Goal: Task Accomplishment & Management: Manage account settings

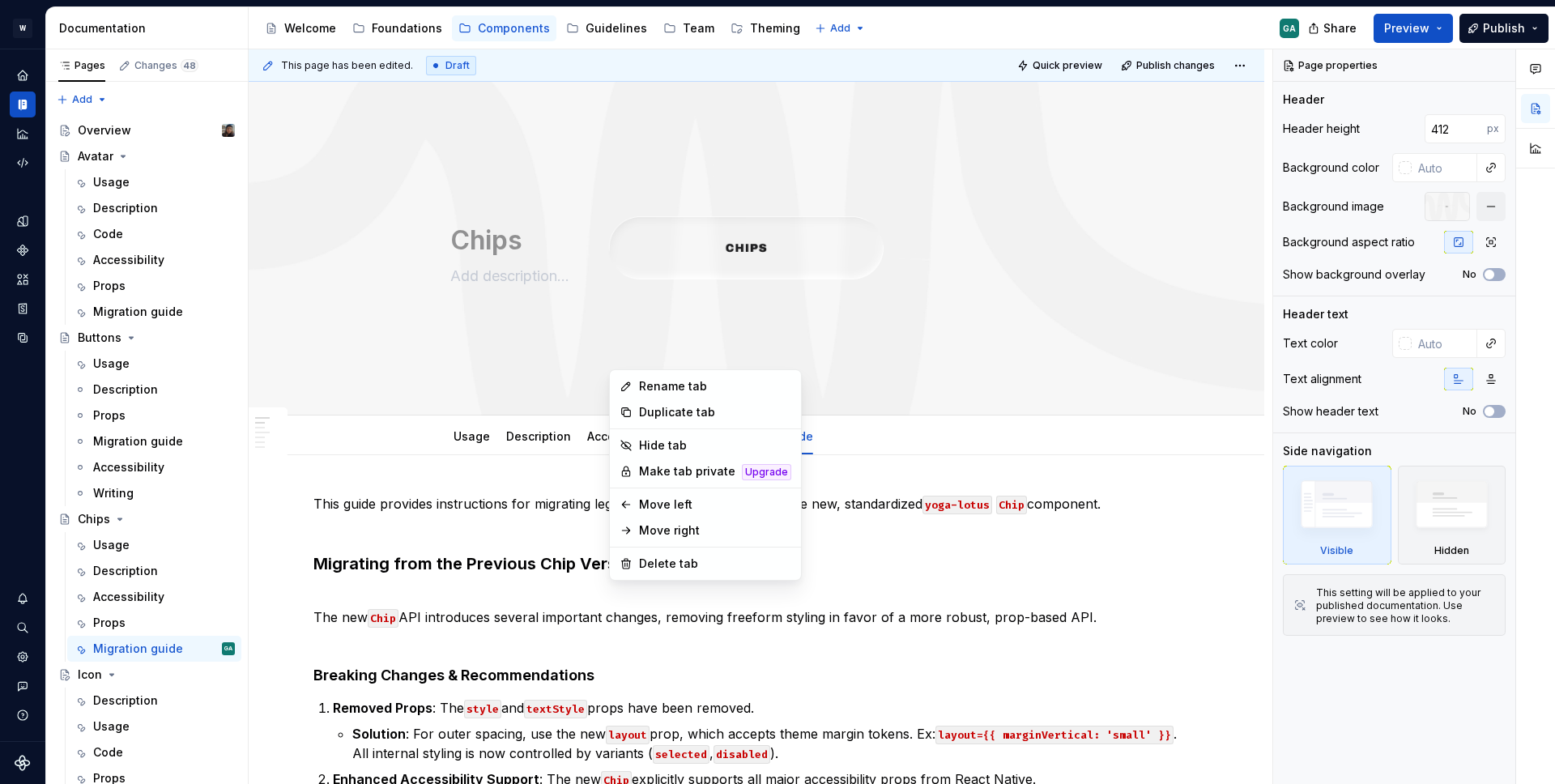
scroll to position [60, 0]
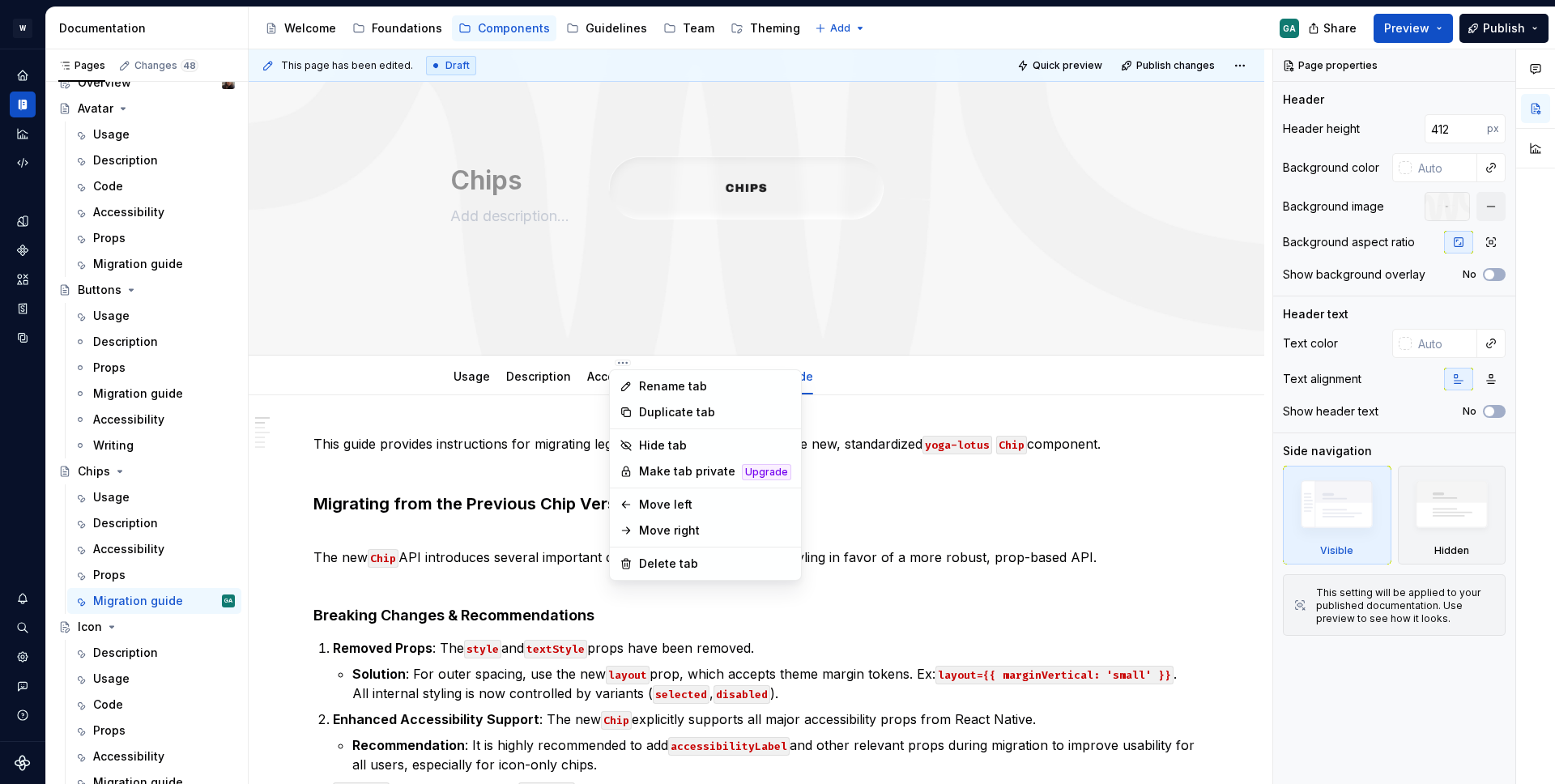
click at [15, 646] on html "W Yoga GA Design system data Documentation Accessibility guide for tree Page tr…" at bounding box center [778, 392] width 1555 height 784
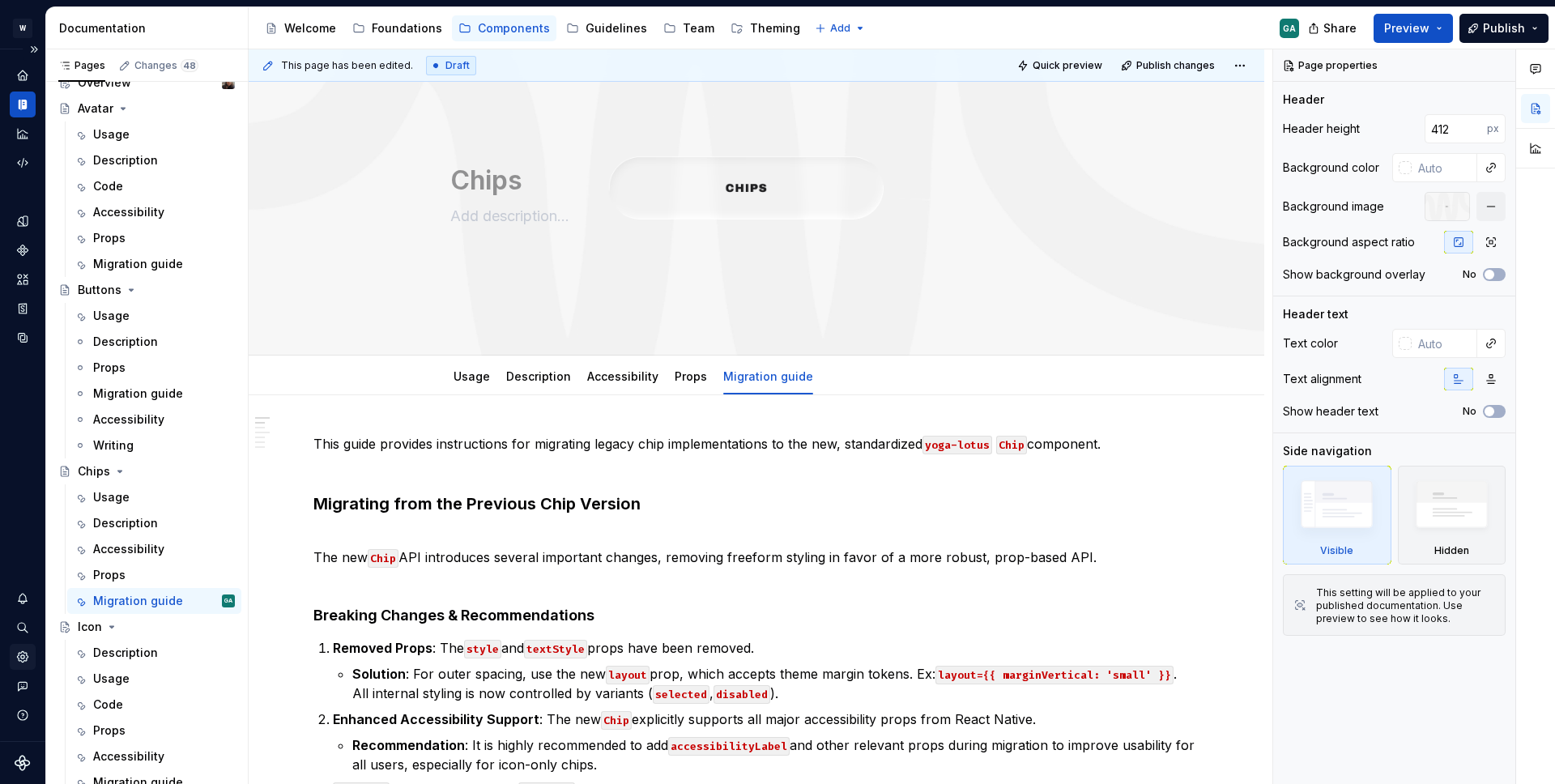
click at [17, 652] on icon "Settings" at bounding box center [22, 656] width 15 height 15
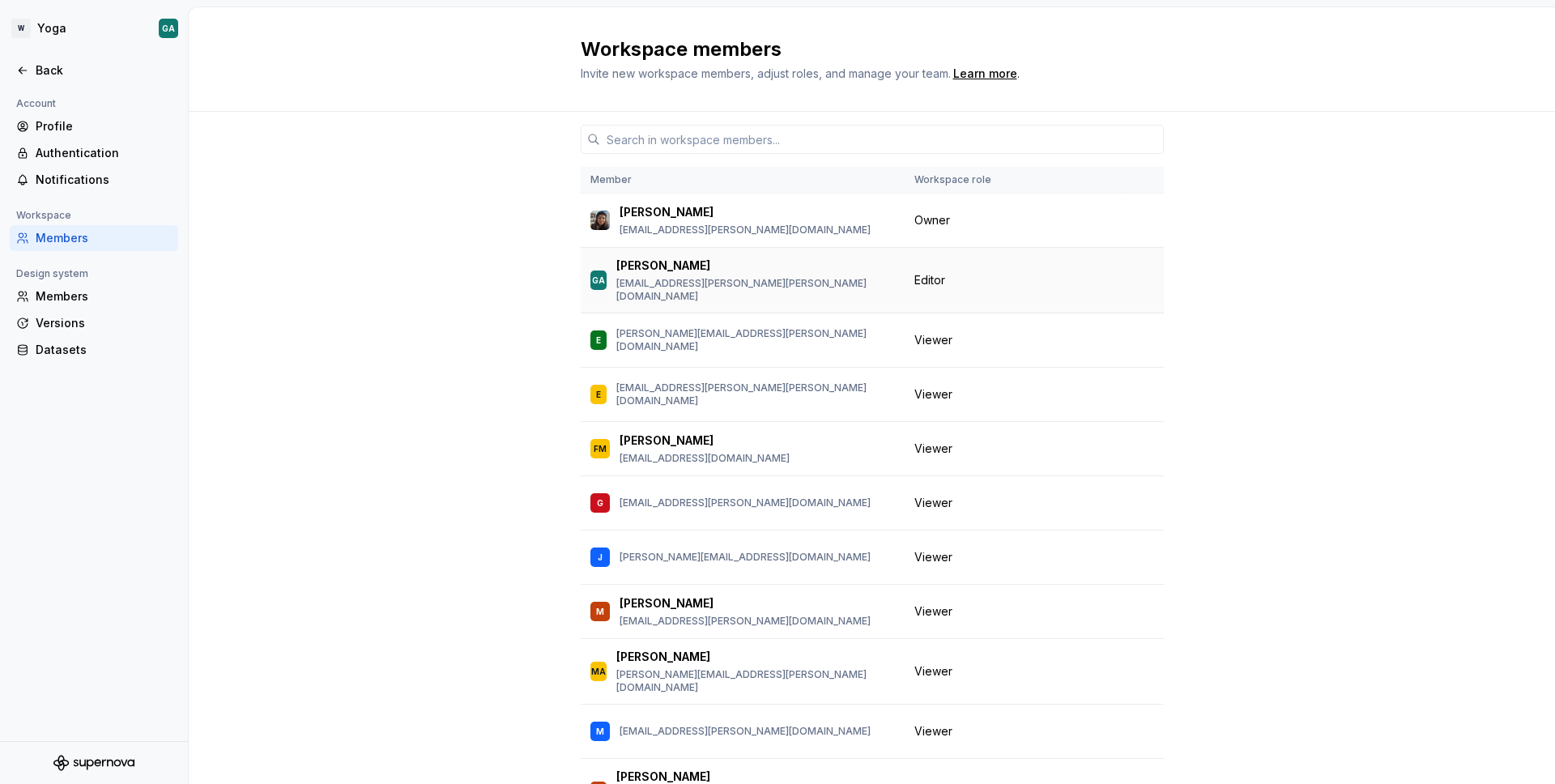
click at [923, 273] on span "Editor" at bounding box center [930, 280] width 31 height 17
click at [729, 137] on input "text" at bounding box center [882, 140] width 564 height 29
click at [63, 285] on div "Members" at bounding box center [94, 296] width 168 height 26
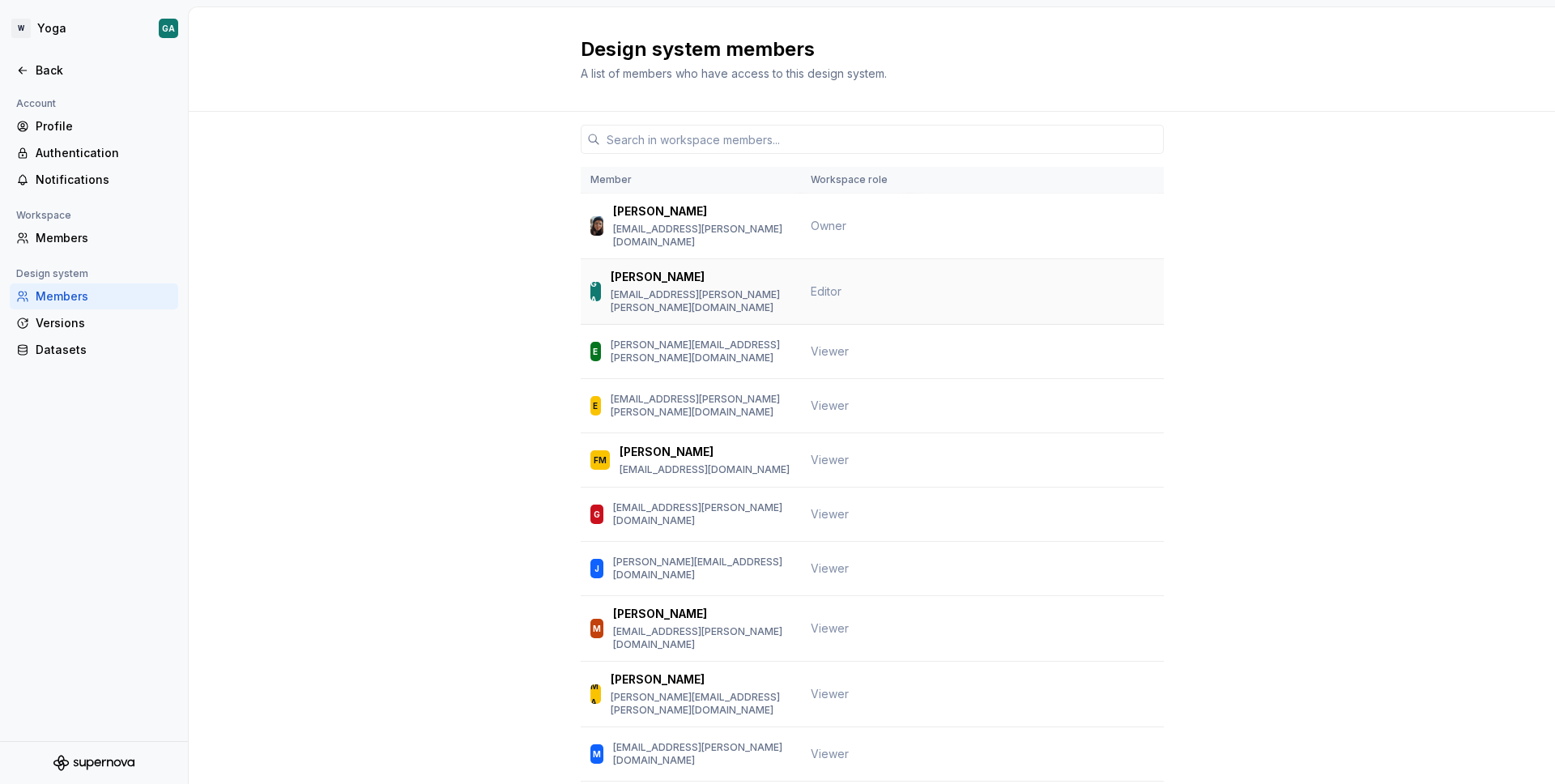
click at [825, 284] on span "Editor" at bounding box center [826, 291] width 31 height 14
click at [1013, 263] on td at bounding box center [1036, 291] width 254 height 65
click at [815, 224] on span "Owner" at bounding box center [828, 226] width 35 height 14
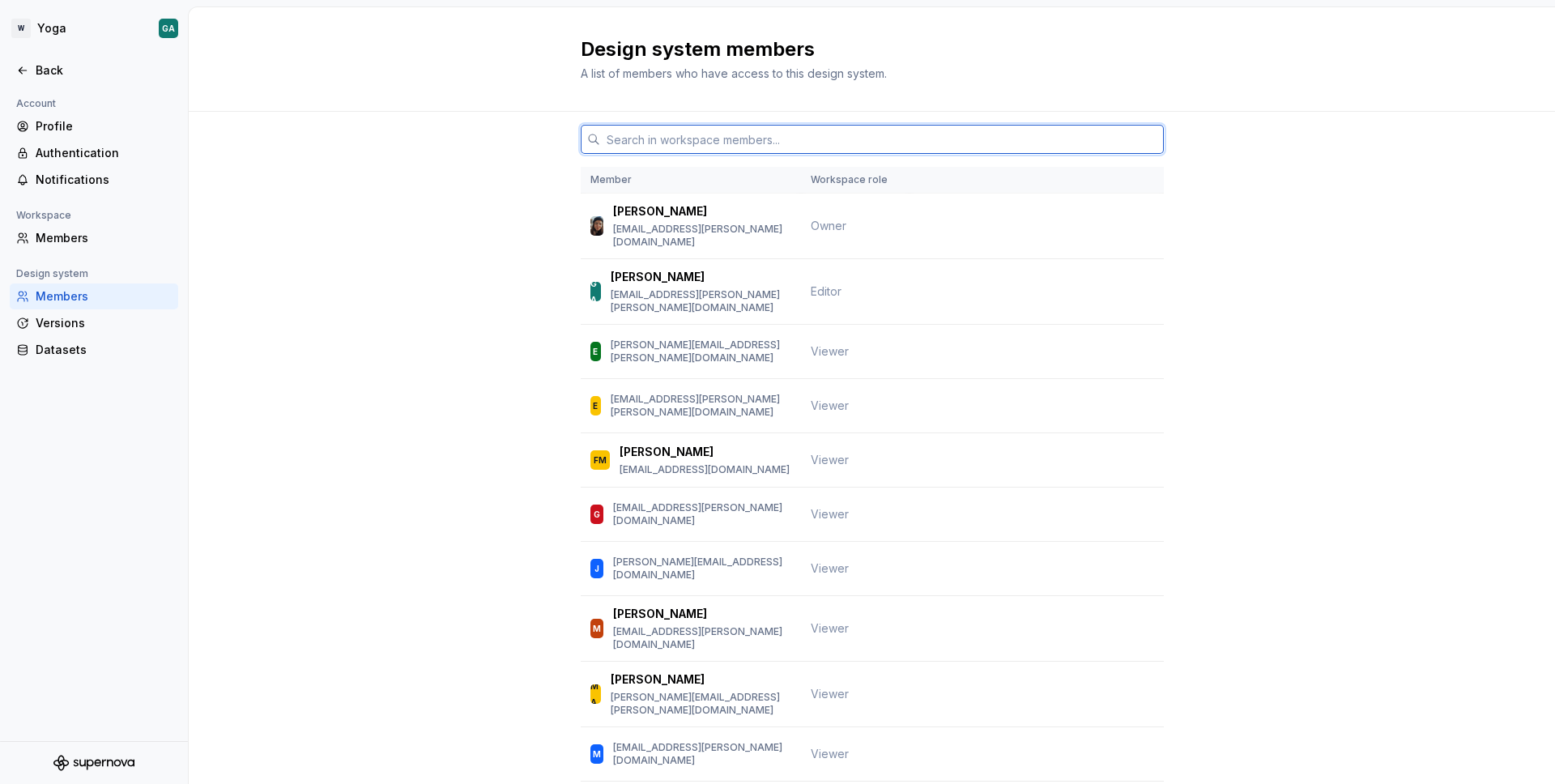
click at [669, 142] on input "text" at bounding box center [882, 140] width 564 height 29
type input "edi"
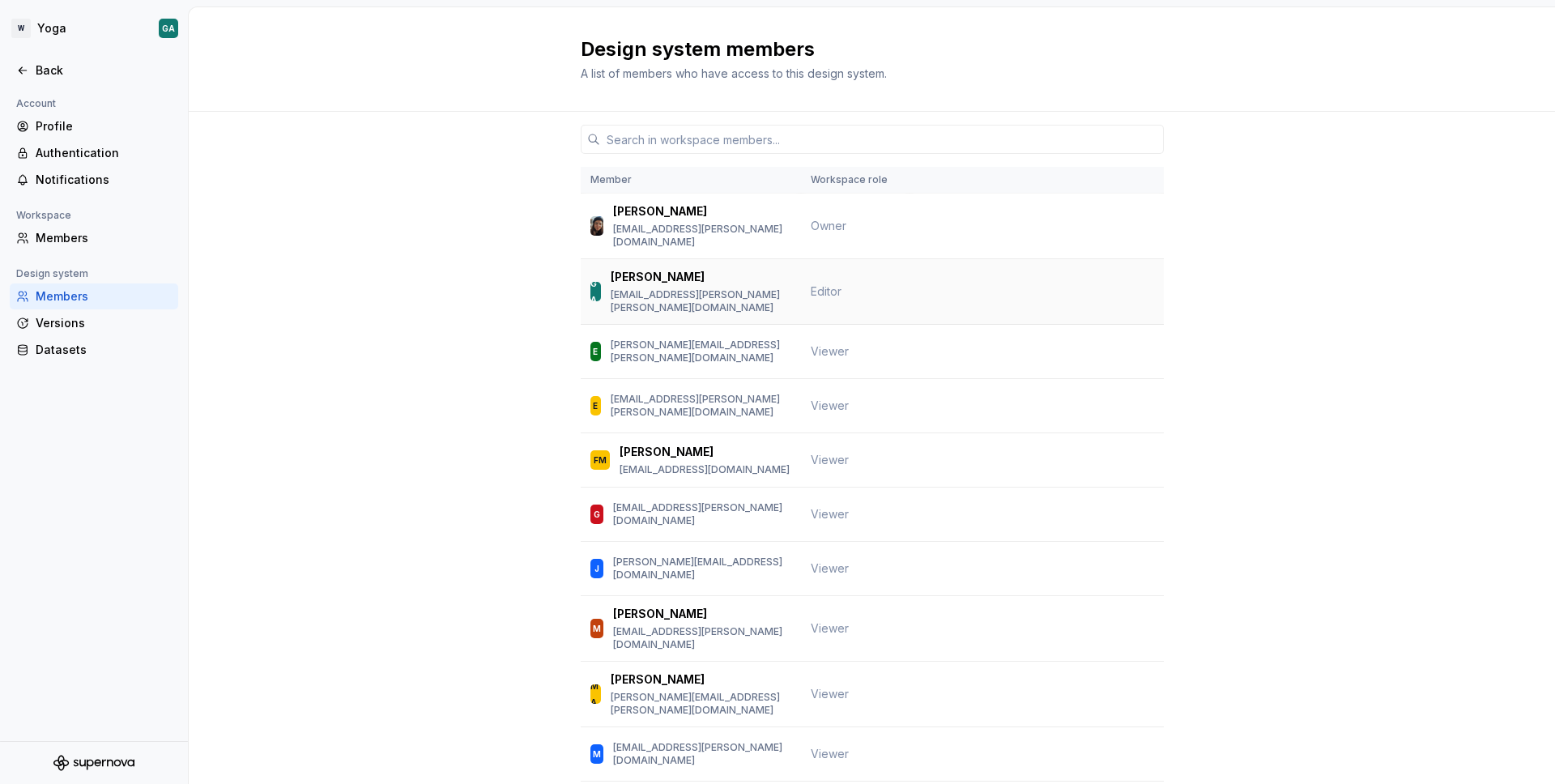
click at [837, 259] on td "Editor" at bounding box center [855, 291] width 108 height 65
click at [823, 220] on span "Owner" at bounding box center [828, 226] width 35 height 14
click at [626, 268] on p "[PERSON_NAME]" at bounding box center [657, 276] width 94 height 17
click at [591, 282] on div "GA" at bounding box center [596, 292] width 11 height 20
click at [688, 288] on p "[EMAIL_ADDRESS][PERSON_NAME][PERSON_NAME][DOMAIN_NAME]" at bounding box center [700, 301] width 181 height 26
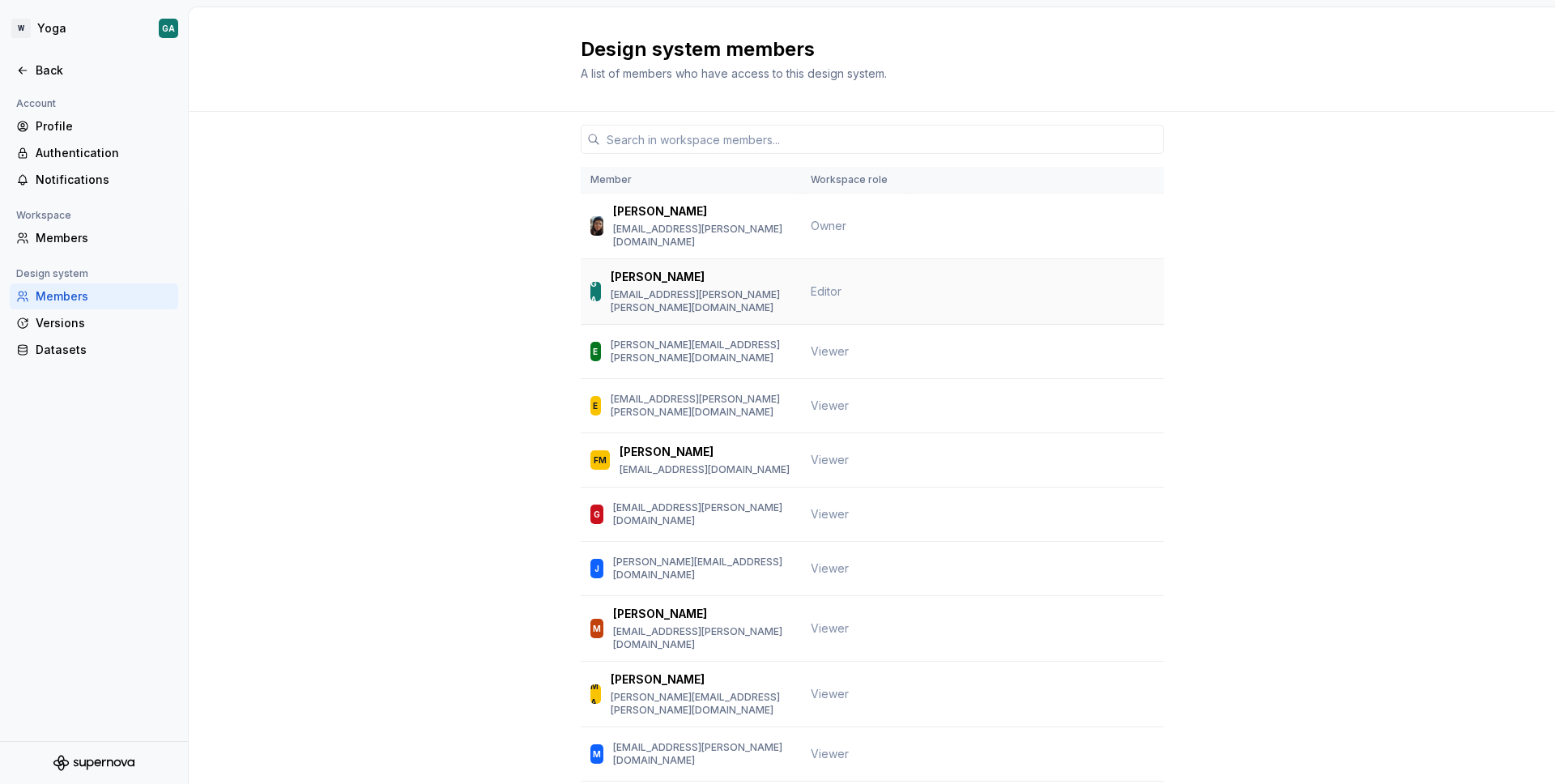
click at [643, 268] on p "[PERSON_NAME]" at bounding box center [657, 276] width 94 height 17
click at [818, 284] on span "Editor" at bounding box center [826, 291] width 31 height 14
click at [941, 278] on td at bounding box center [1036, 291] width 254 height 65
drag, startPoint x: 1147, startPoint y: 233, endPoint x: 1136, endPoint y: 234, distance: 11.0
click at [1147, 233] on td at bounding box center [1036, 226] width 254 height 65
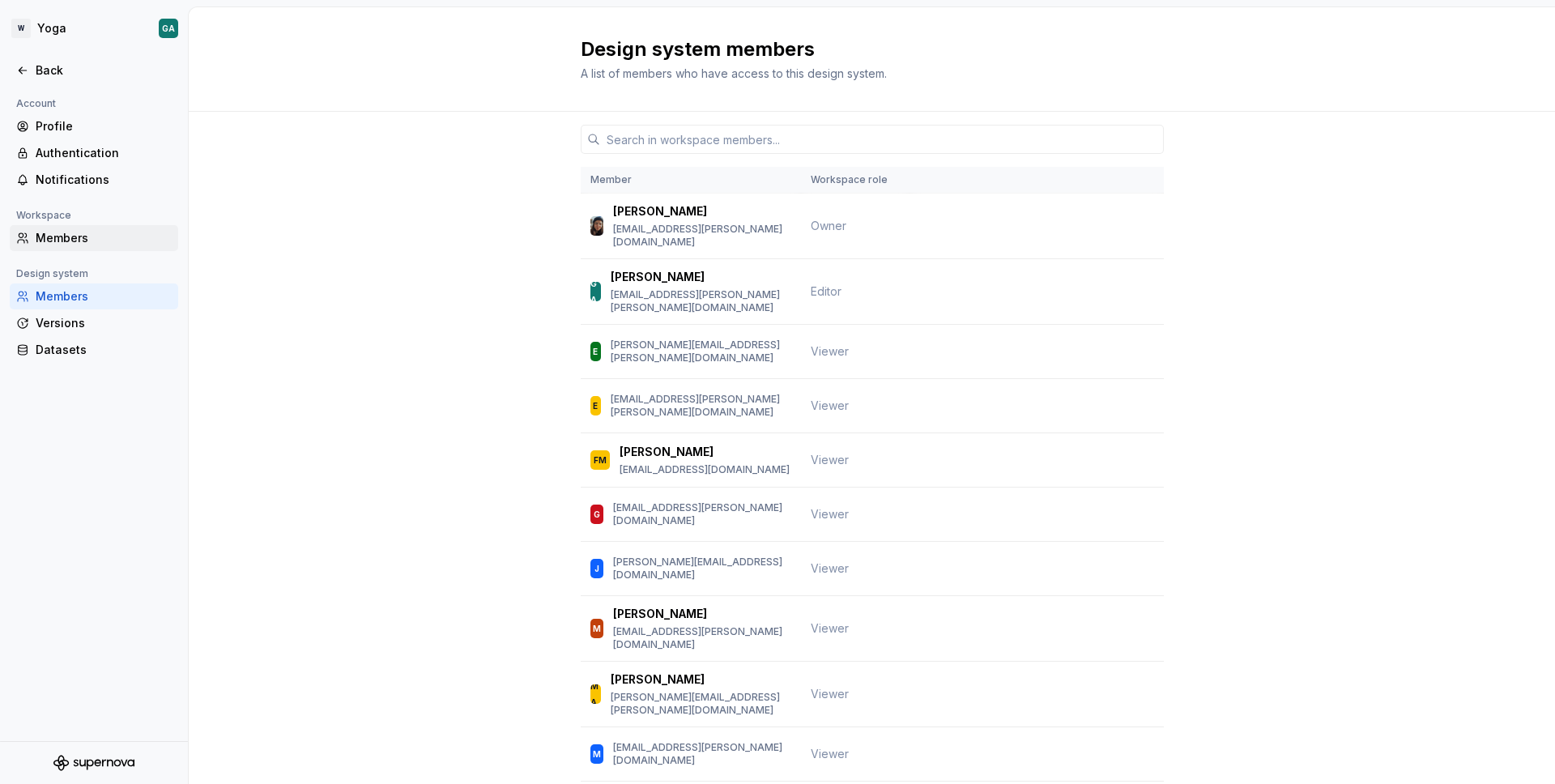
click at [78, 238] on div "Members" at bounding box center [103, 238] width 136 height 17
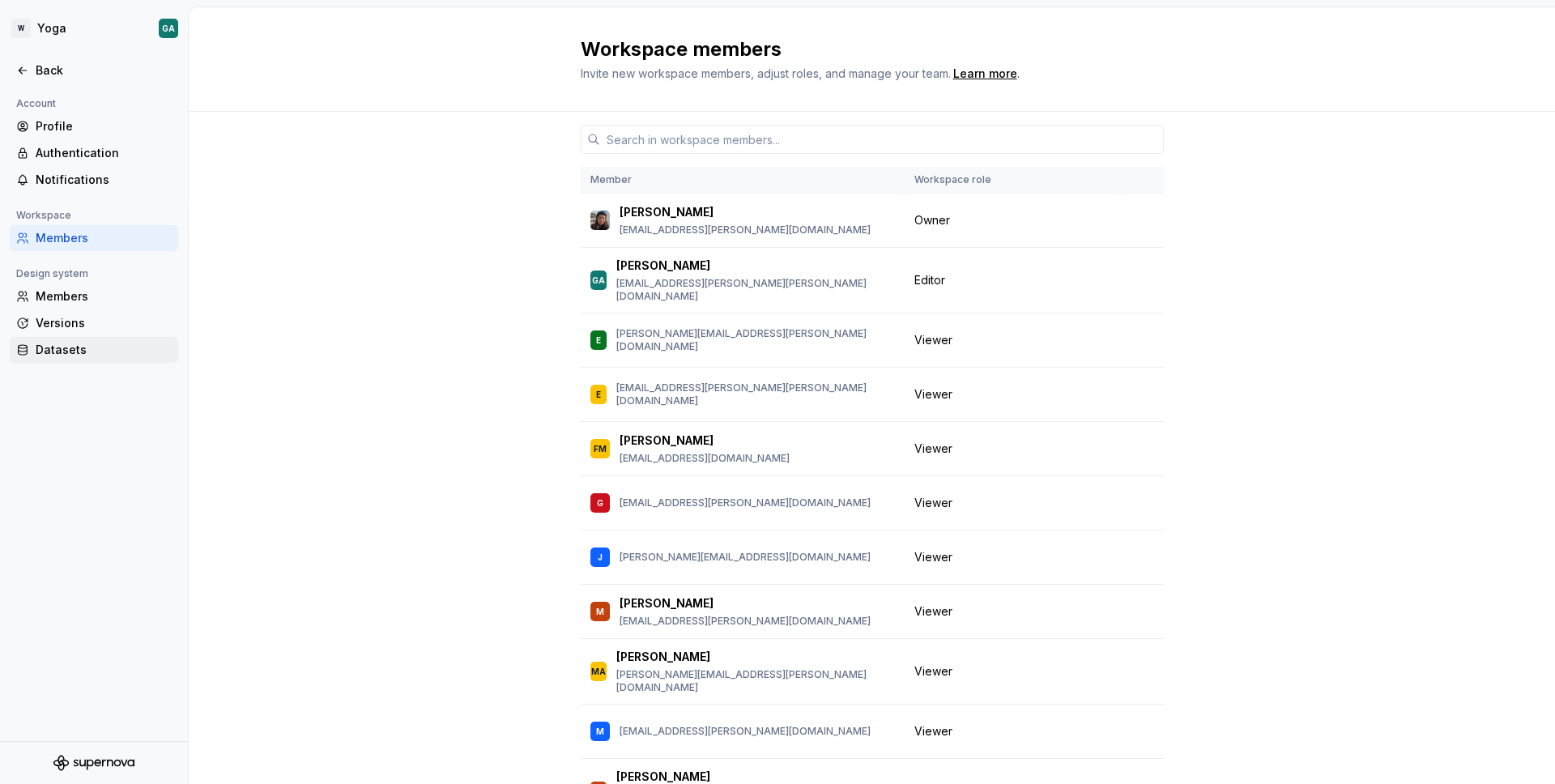
click at [58, 357] on div "Datasets" at bounding box center [103, 350] width 136 height 17
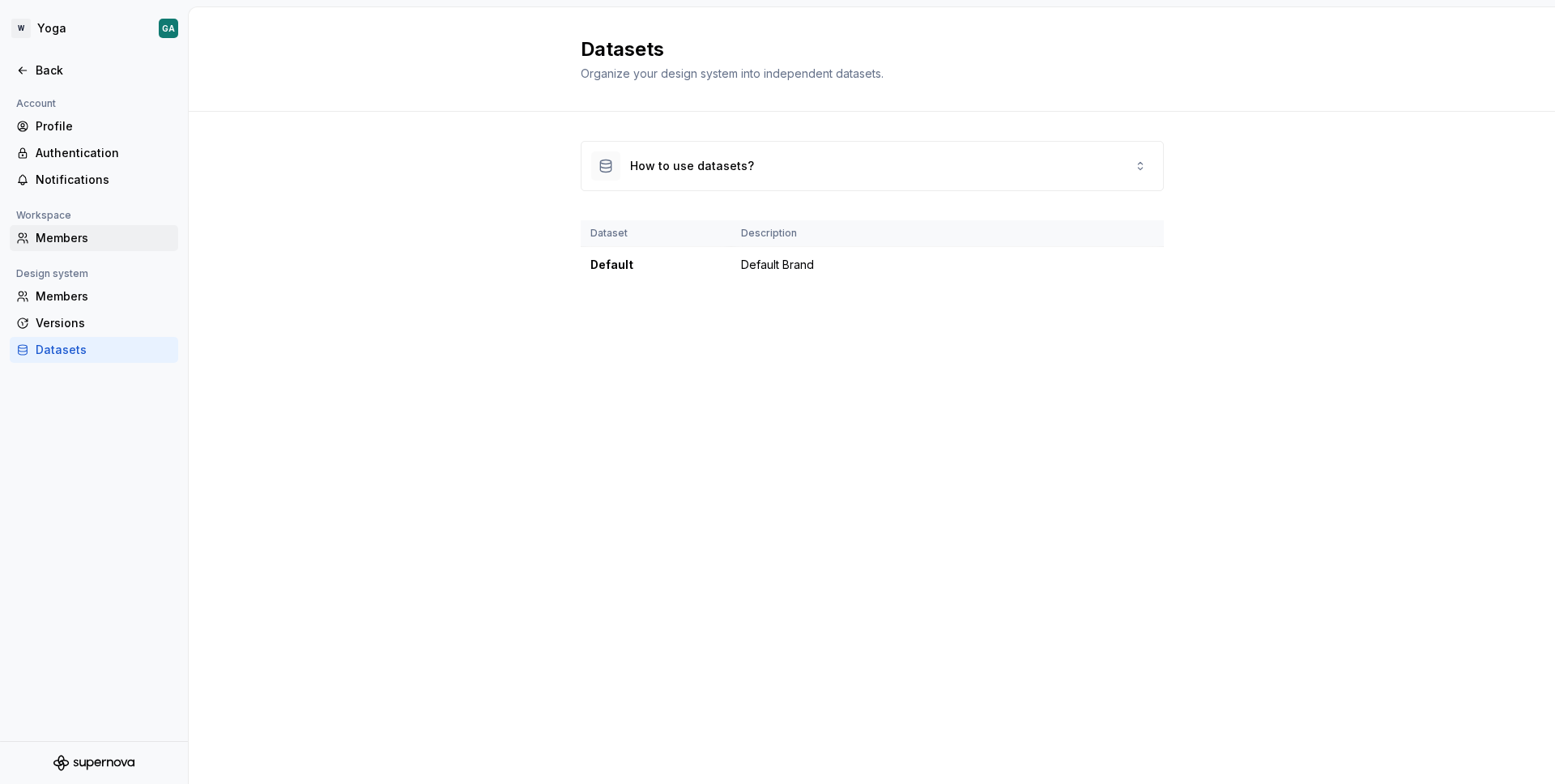
click at [77, 228] on div "Members" at bounding box center [94, 238] width 168 height 26
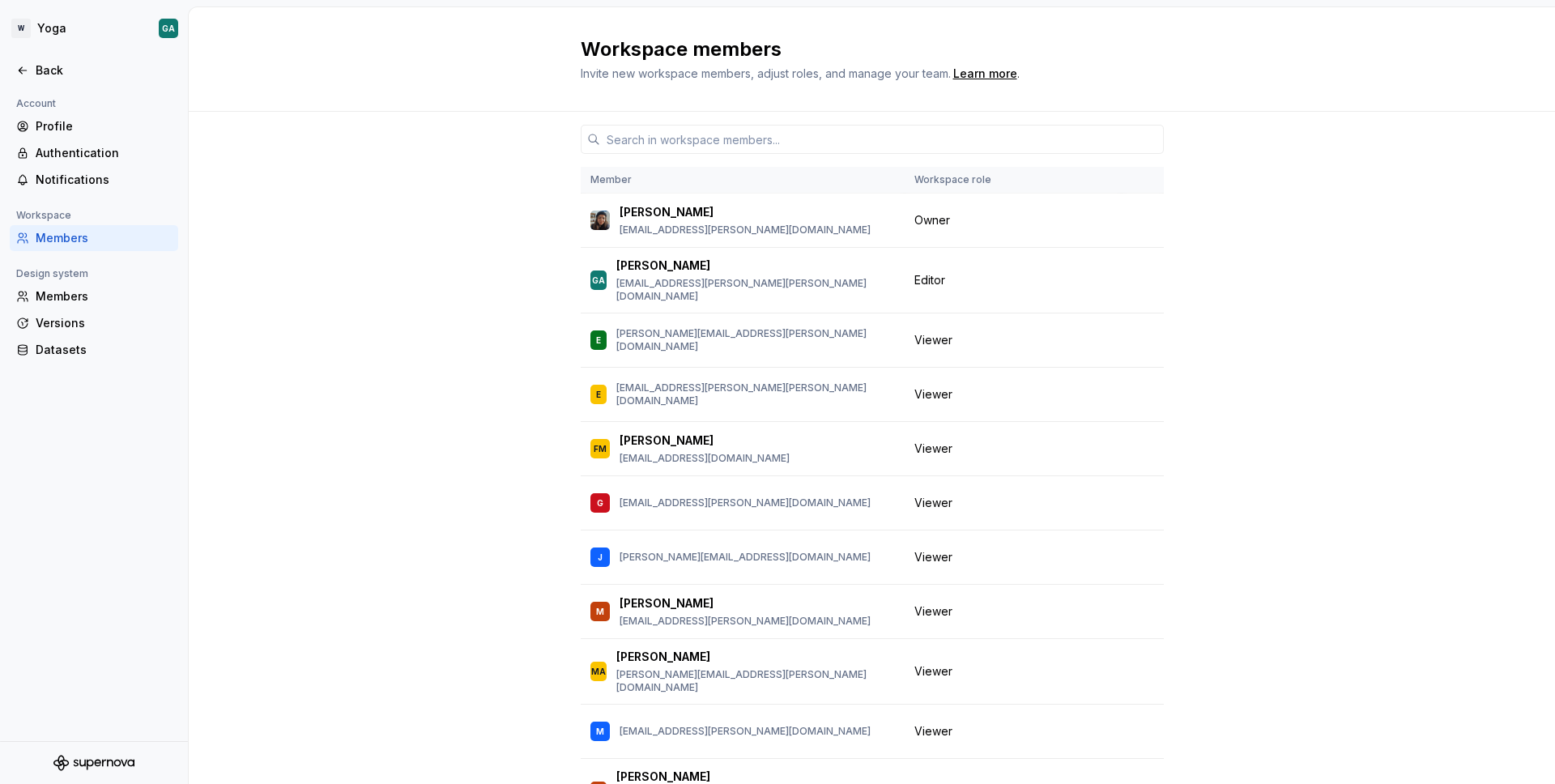
click at [969, 180] on th "Workspace role" at bounding box center [1013, 180] width 217 height 26
click at [911, 244] on td "Owner" at bounding box center [1013, 221] width 217 height 55
click at [931, 214] on span "Owner" at bounding box center [932, 220] width 35 height 17
click at [925, 275] on span "Editor" at bounding box center [930, 280] width 31 height 17
click at [638, 268] on p "[PERSON_NAME]" at bounding box center [663, 266] width 94 height 17
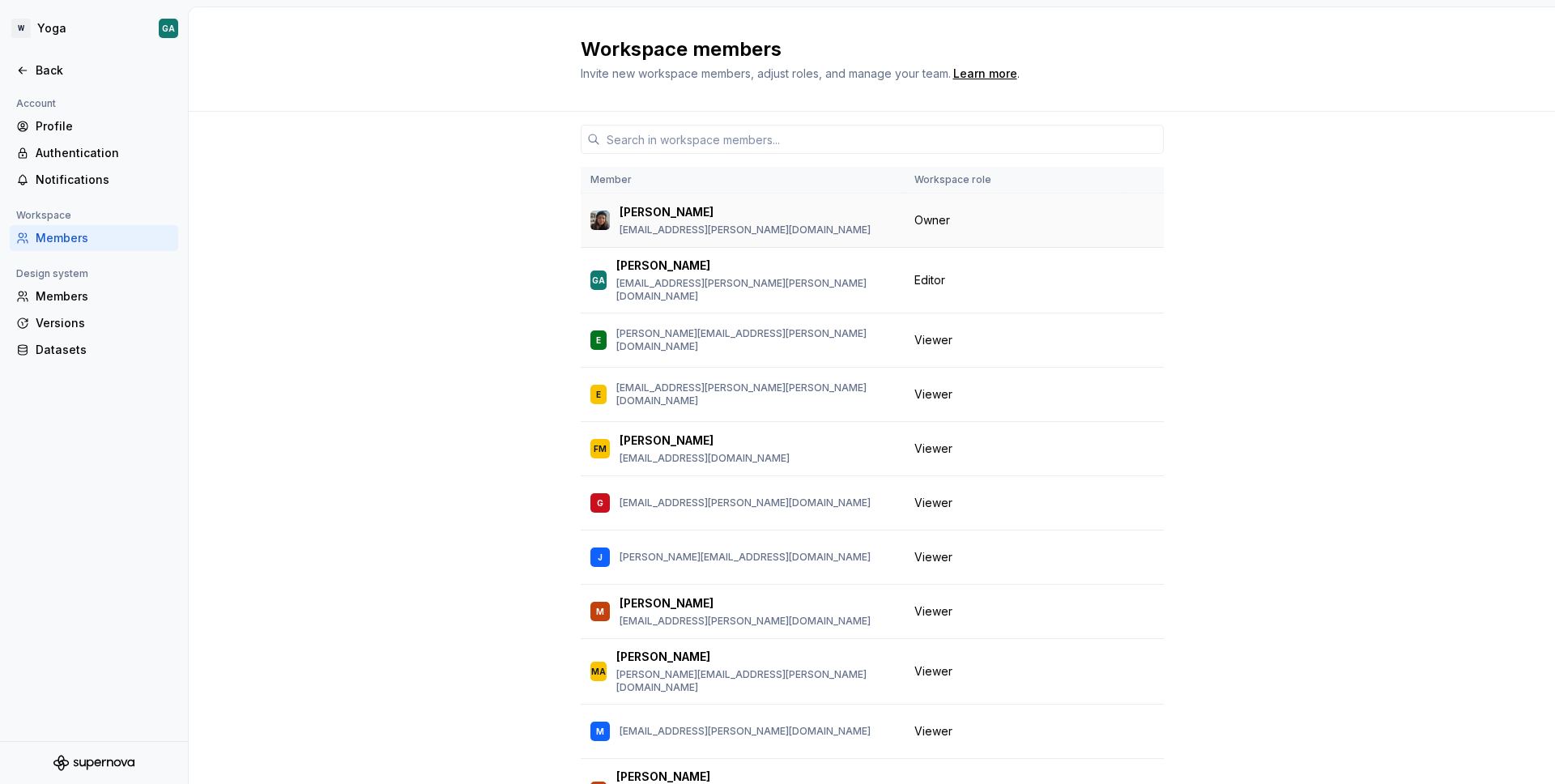
click at [648, 219] on p "[PERSON_NAME]" at bounding box center [666, 212] width 94 height 17
click at [651, 203] on div "[PERSON_NAME] [PERSON_NAME][EMAIL_ADDRESS][PERSON_NAME][DOMAIN_NAME]" at bounding box center [743, 220] width 305 height 34
click at [68, 124] on div "Profile" at bounding box center [103, 126] width 136 height 17
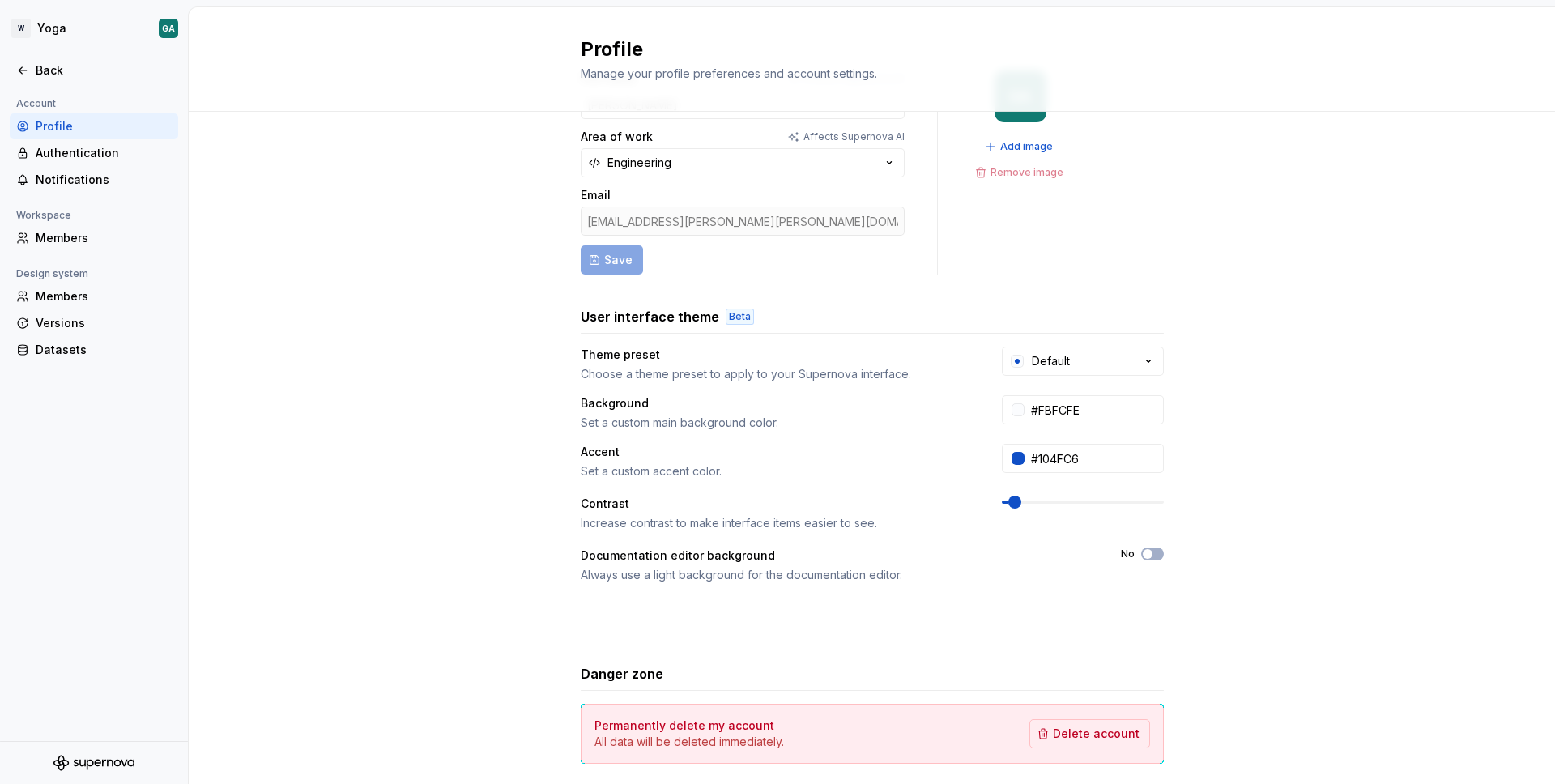
scroll to position [144, 0]
